Goal: Find specific page/section: Find specific page/section

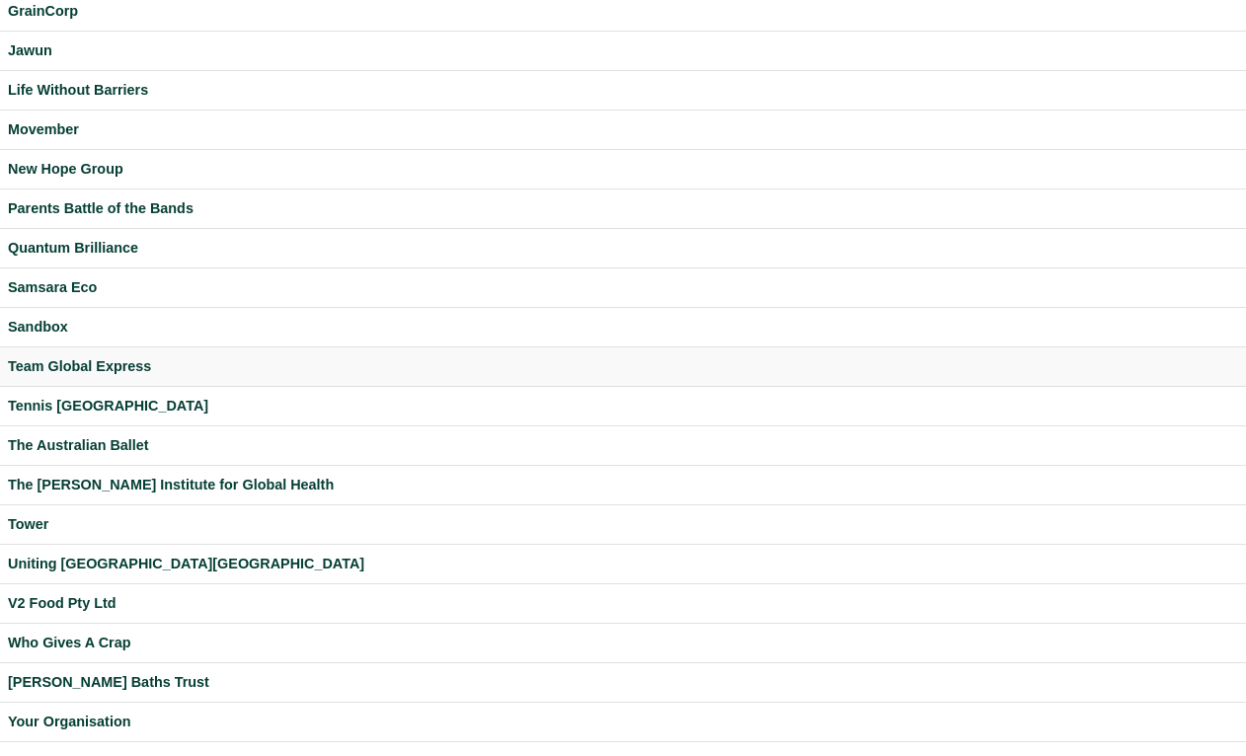
scroll to position [423, 0]
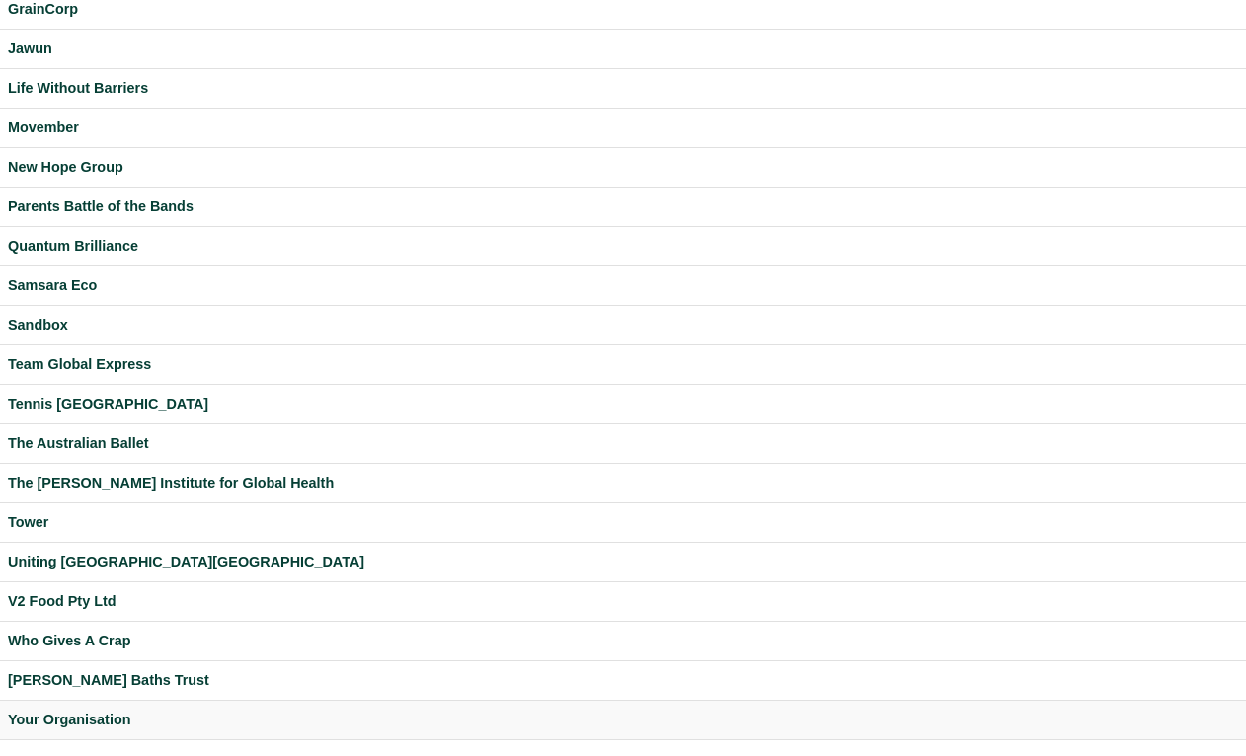
click at [69, 714] on div "Your Organisation" at bounding box center [623, 720] width 1230 height 23
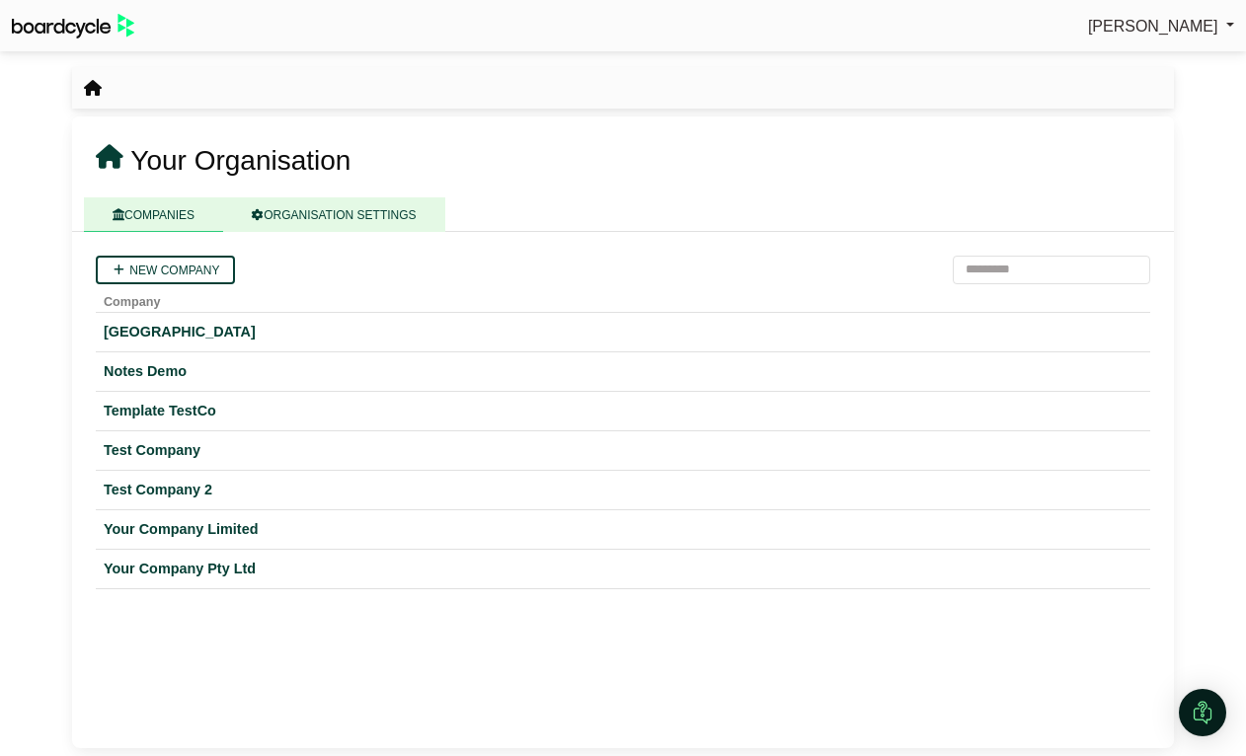
click at [340, 221] on link "ORGANISATION SETTINGS" at bounding box center [333, 214] width 221 height 35
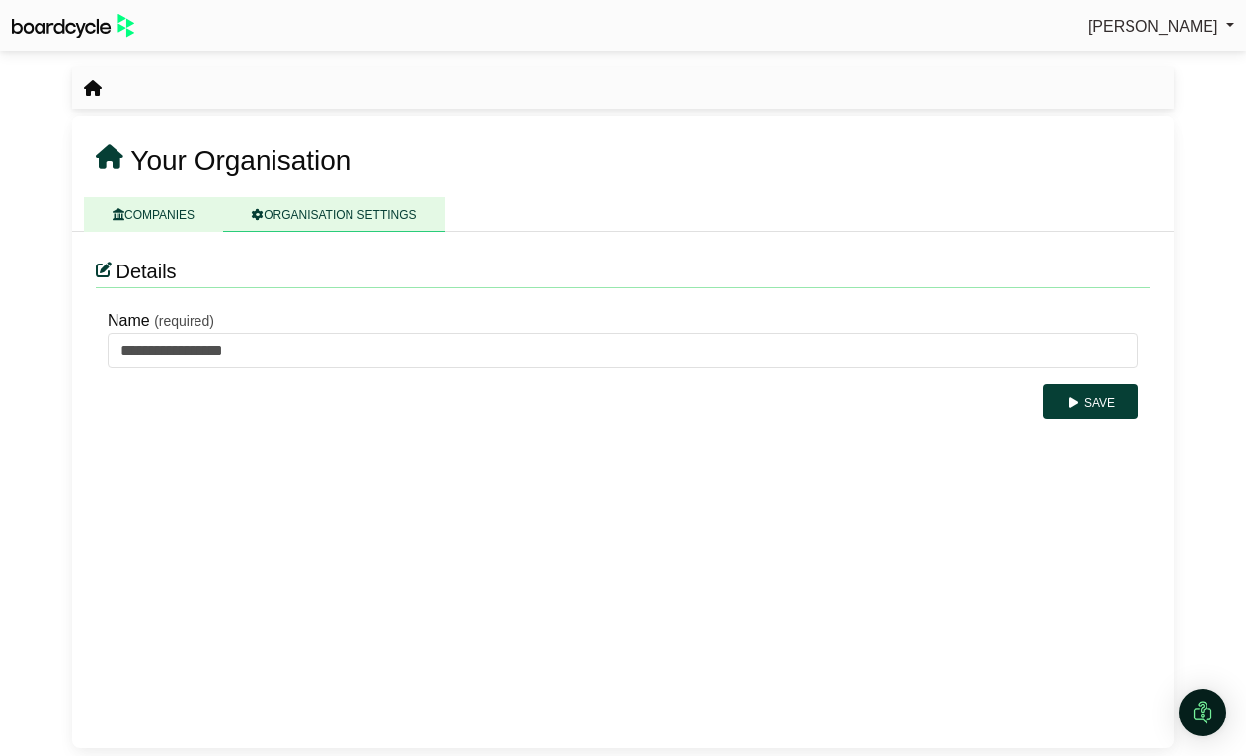
click at [166, 213] on link "COMPANIES" at bounding box center [153, 214] width 139 height 35
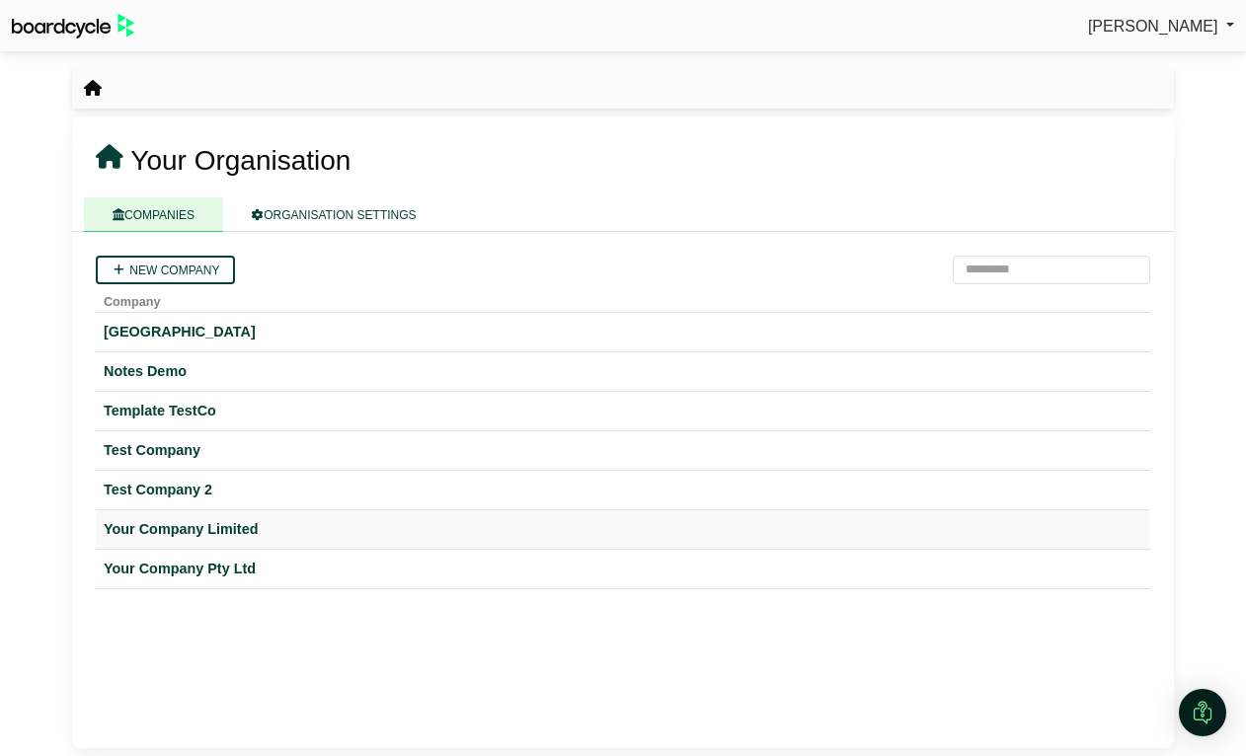
click at [225, 533] on div "Your Company Limited" at bounding box center [623, 529] width 1038 height 23
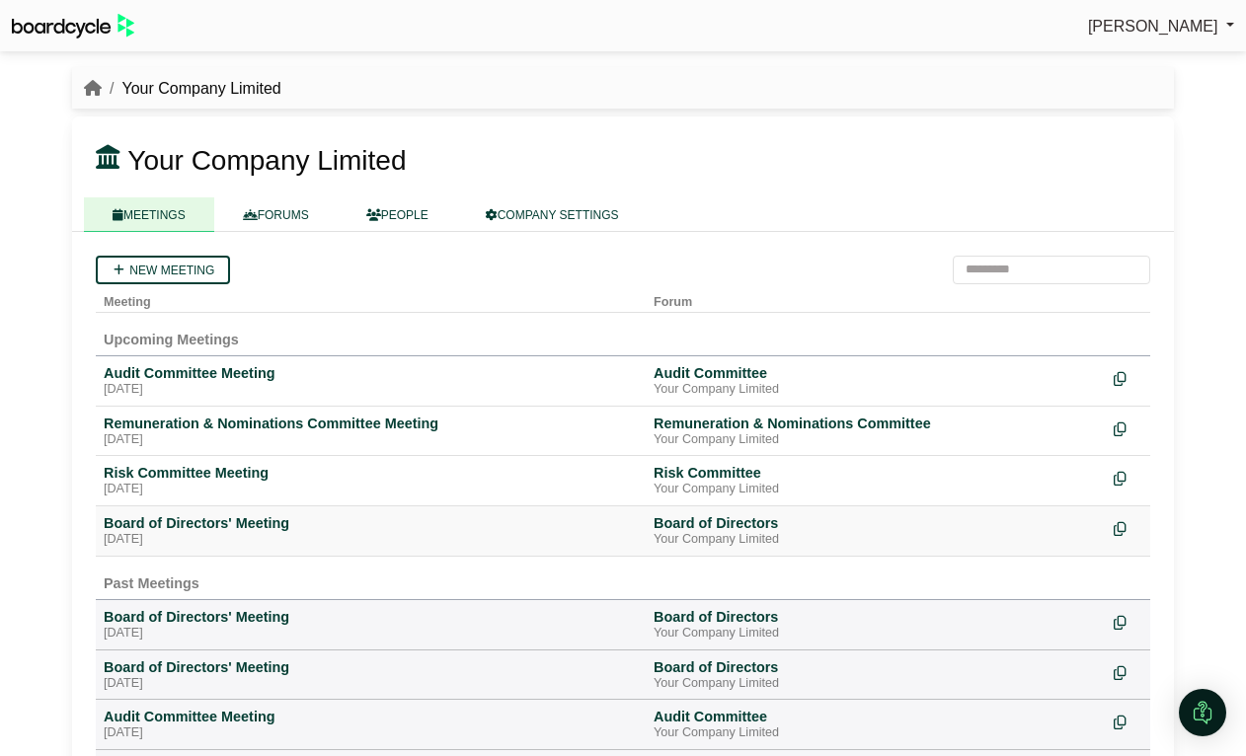
click at [209, 530] on div "Board of Directors' Meeting" at bounding box center [371, 523] width 534 height 18
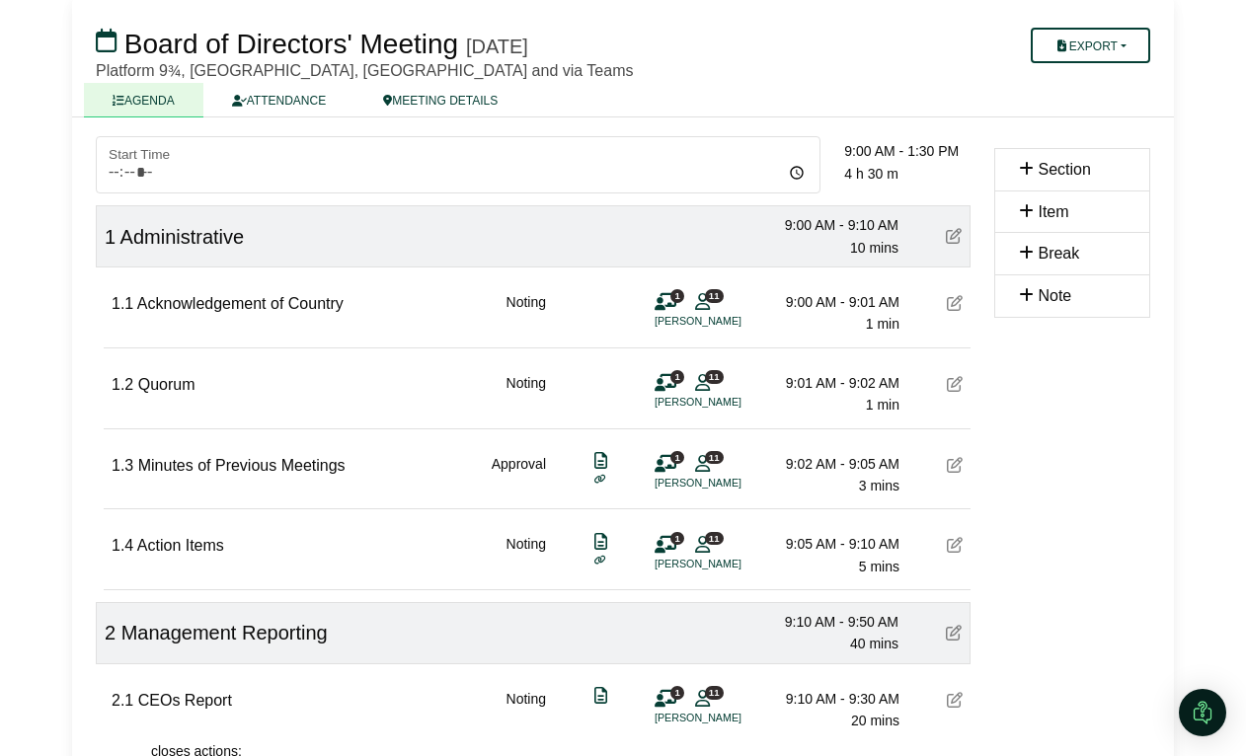
scroll to position [129, 0]
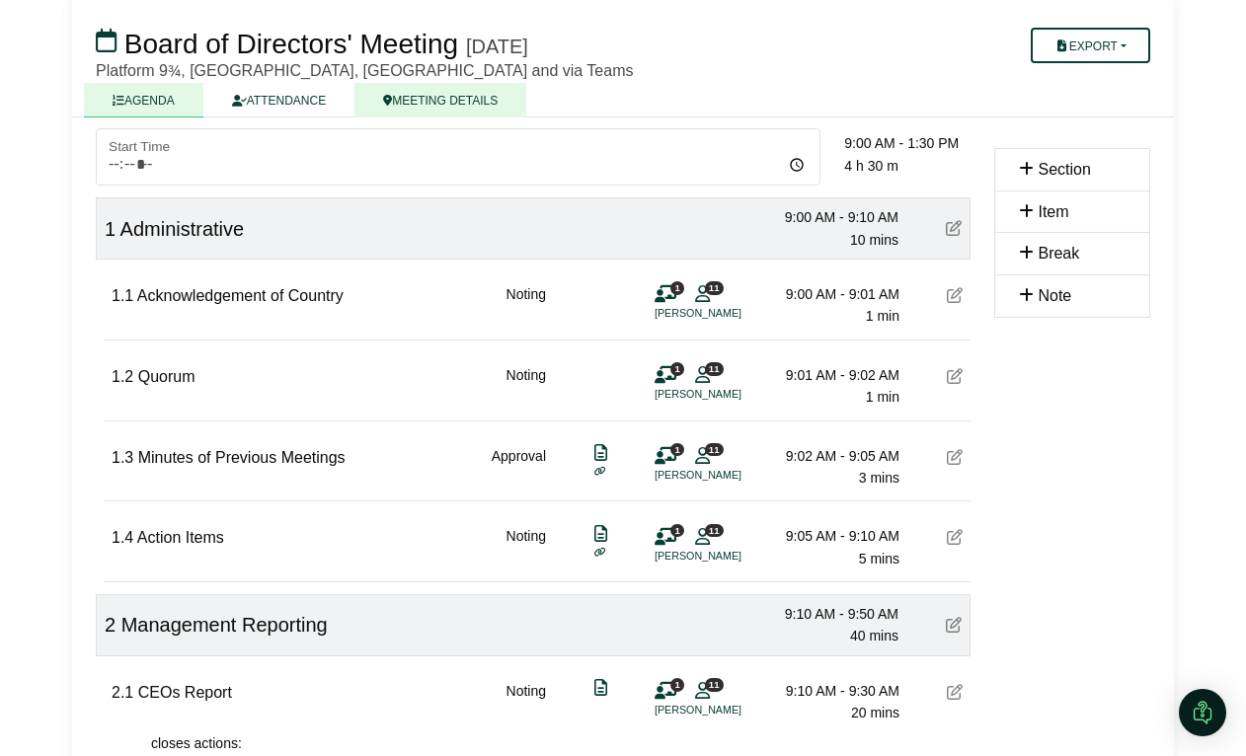
click at [458, 93] on link "MEETING DETAILS" at bounding box center [440, 100] width 172 height 35
